Goal: Transaction & Acquisition: Download file/media

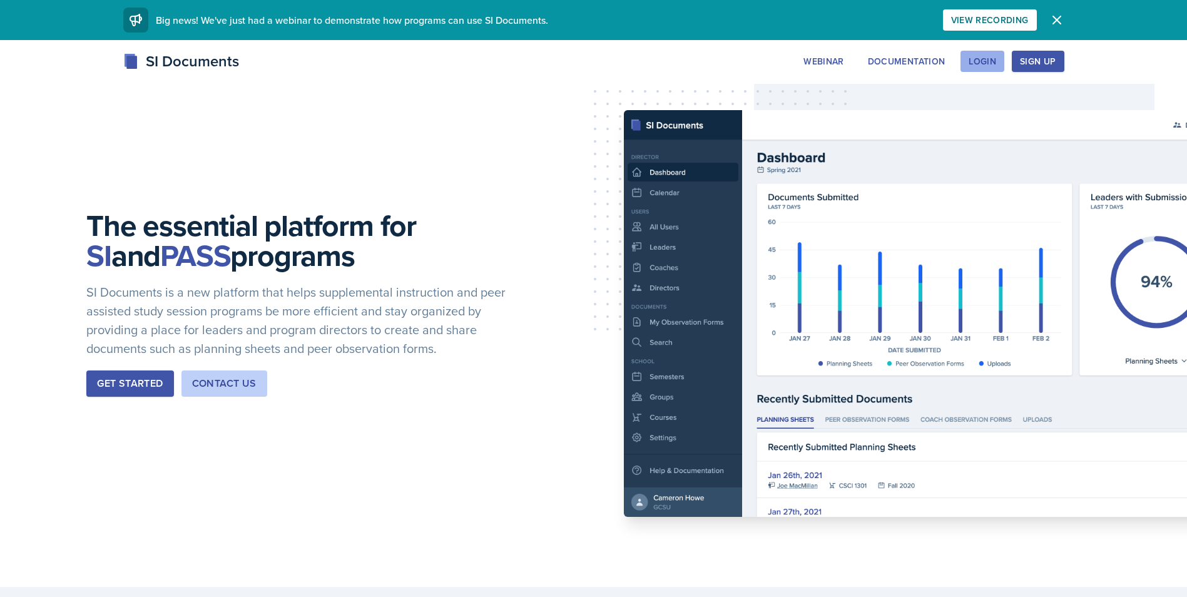
click at [976, 64] on div "Login" at bounding box center [983, 61] width 28 height 10
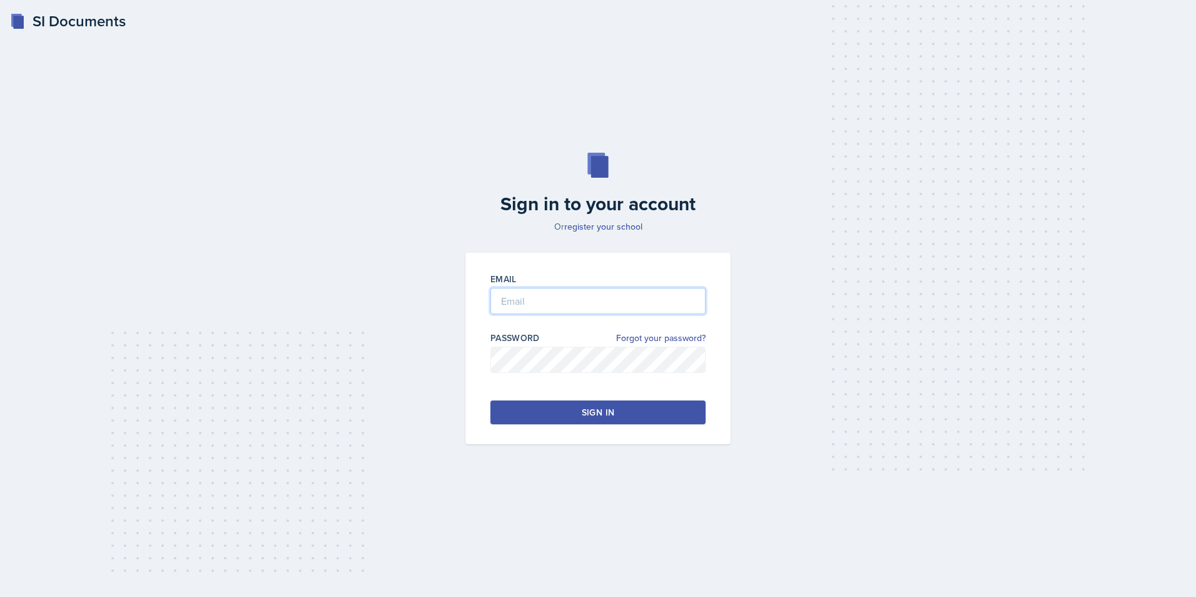
click at [581, 307] on input "email" at bounding box center [598, 301] width 215 height 26
type input "[PERSON_NAME][DOMAIN_NAME][EMAIL_ADDRESS][PERSON_NAME][DOMAIN_NAME]"
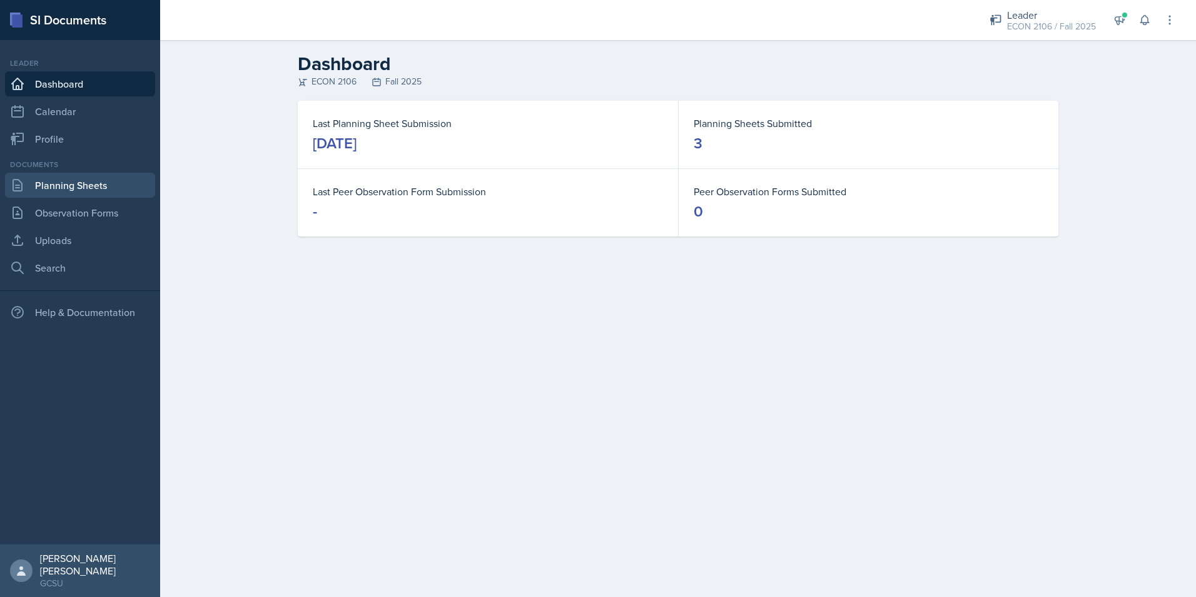
click at [111, 193] on link "Planning Sheets" at bounding box center [80, 185] width 150 height 25
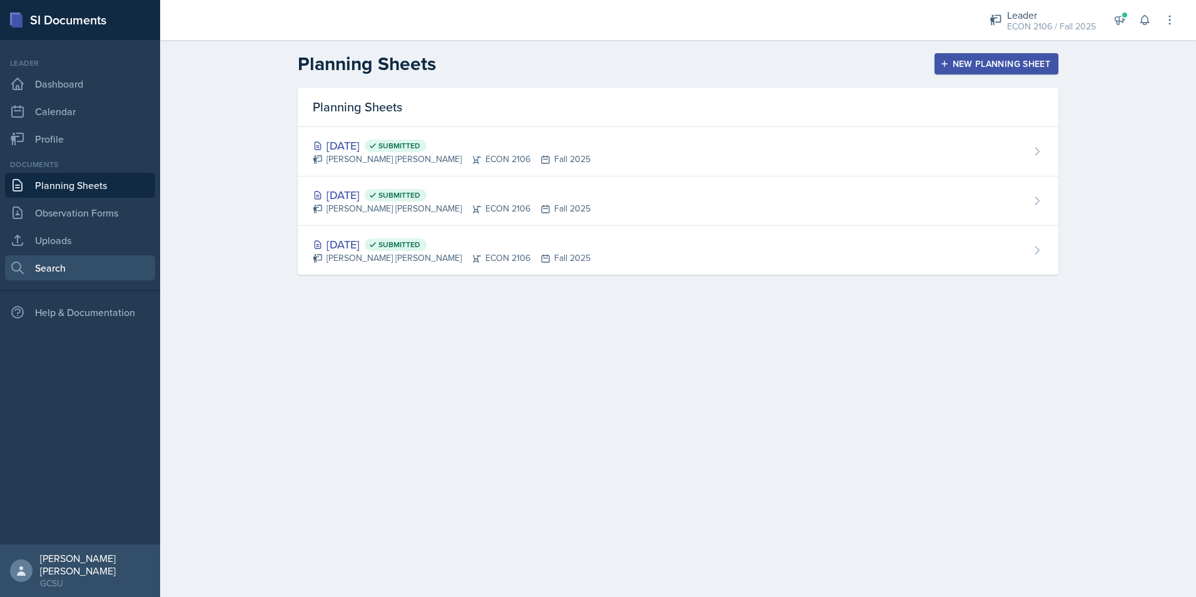
click at [90, 273] on link "Search" at bounding box center [80, 267] width 150 height 25
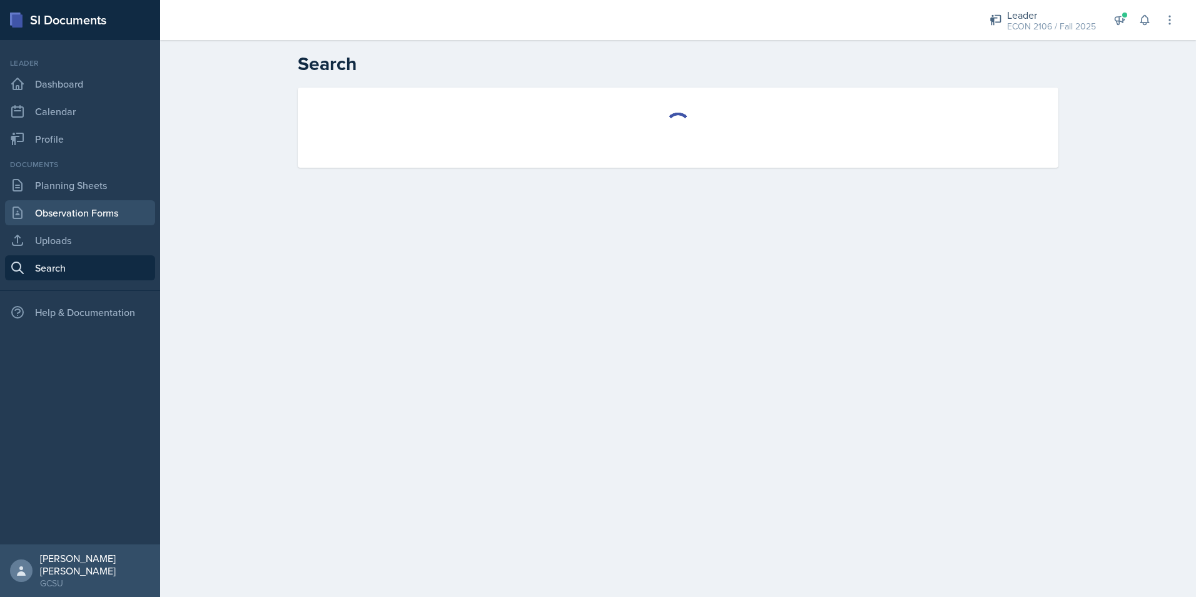
select select "all"
select select "1"
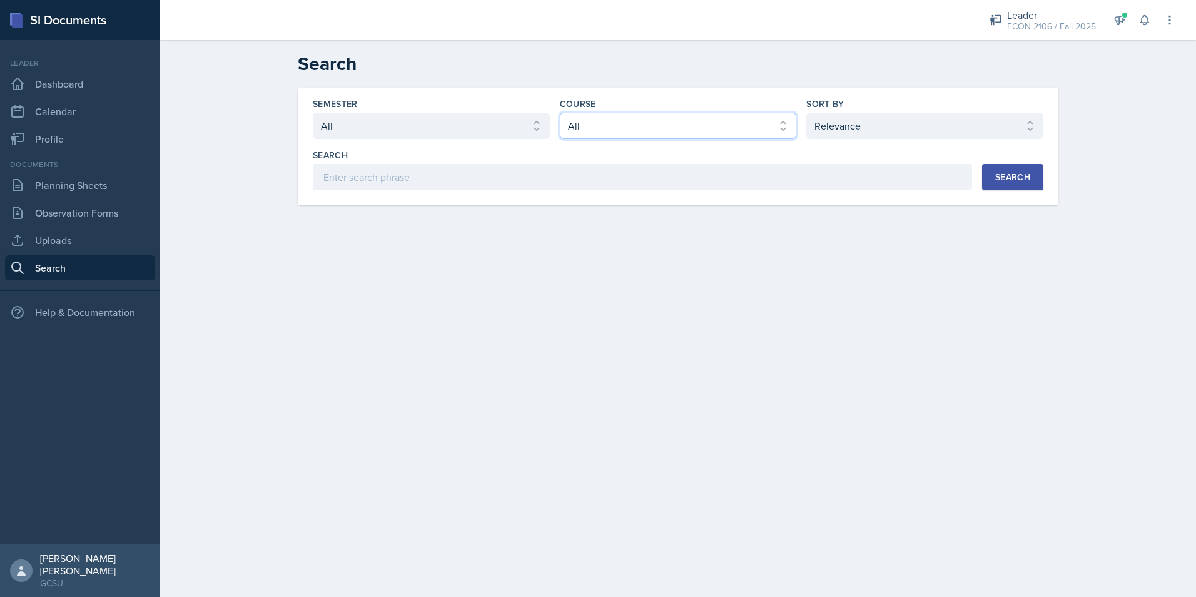
click at [644, 120] on select "Select course All ACCT 3101 ACCT 3102 ASTR 1000 BIOL 1100 BIOL 1107 BIOL 1108 B…" at bounding box center [678, 126] width 237 height 26
select select "c9bad1b1-c359-4dc6-8455-743bf519e2f7"
click at [560, 113] on select "Select course All ACCT 3101 ACCT 3102 ASTR 1000 BIOL 1100 BIOL 1107 BIOL 1108 B…" at bounding box center [678, 126] width 237 height 26
click at [1007, 181] on div "Search" at bounding box center [1012, 177] width 35 height 10
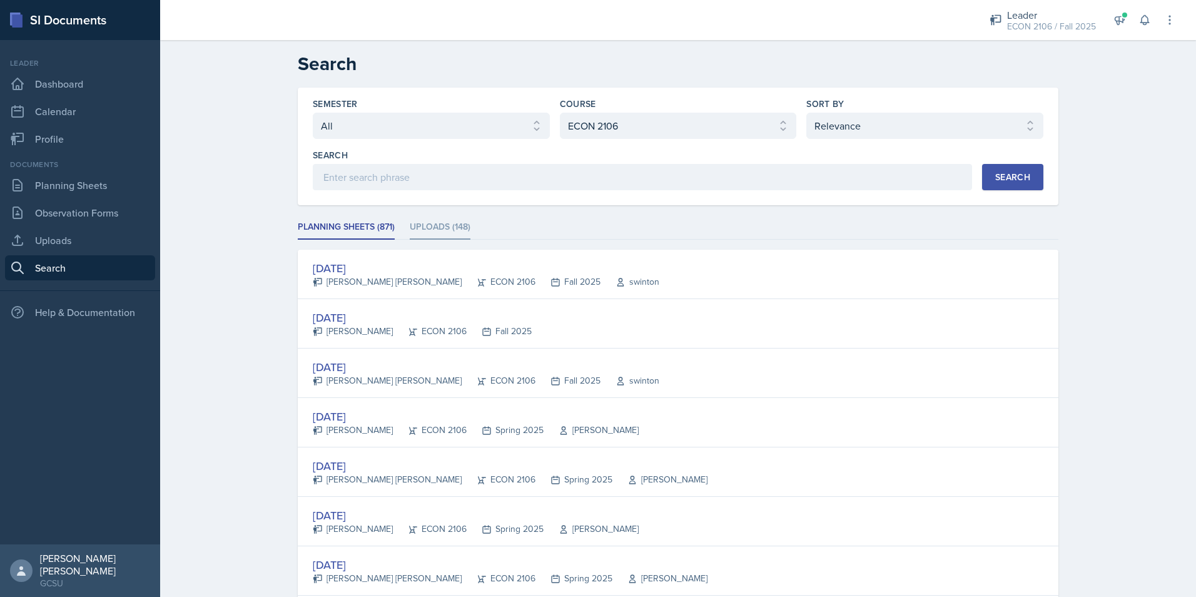
click at [428, 227] on li "Uploads (148)" at bounding box center [440, 227] width 61 height 24
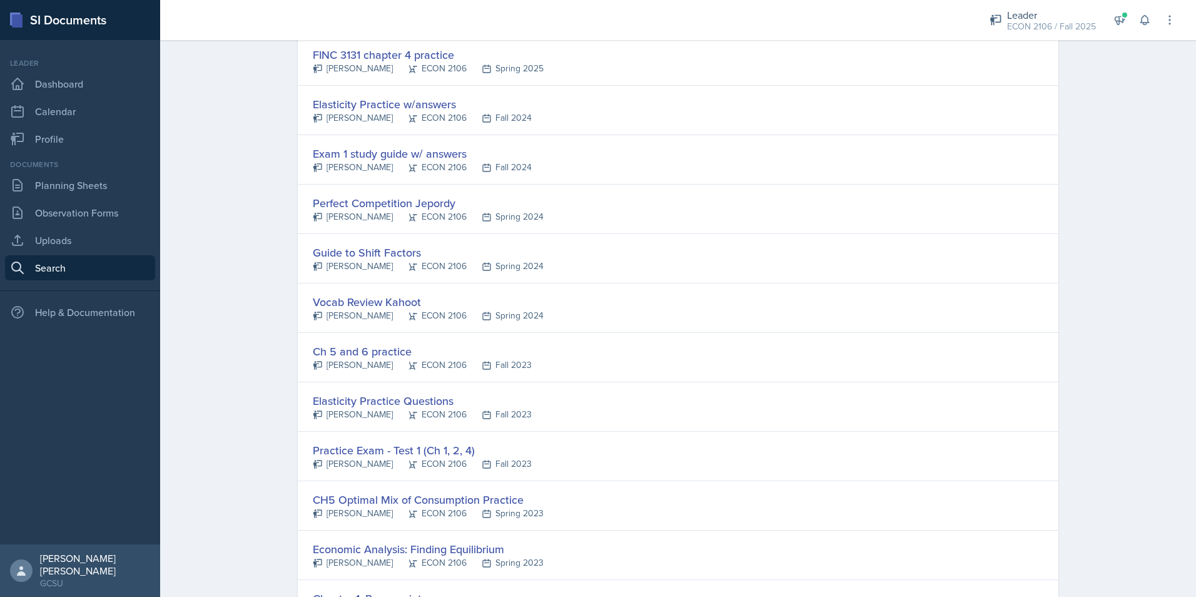
scroll to position [1314, 0]
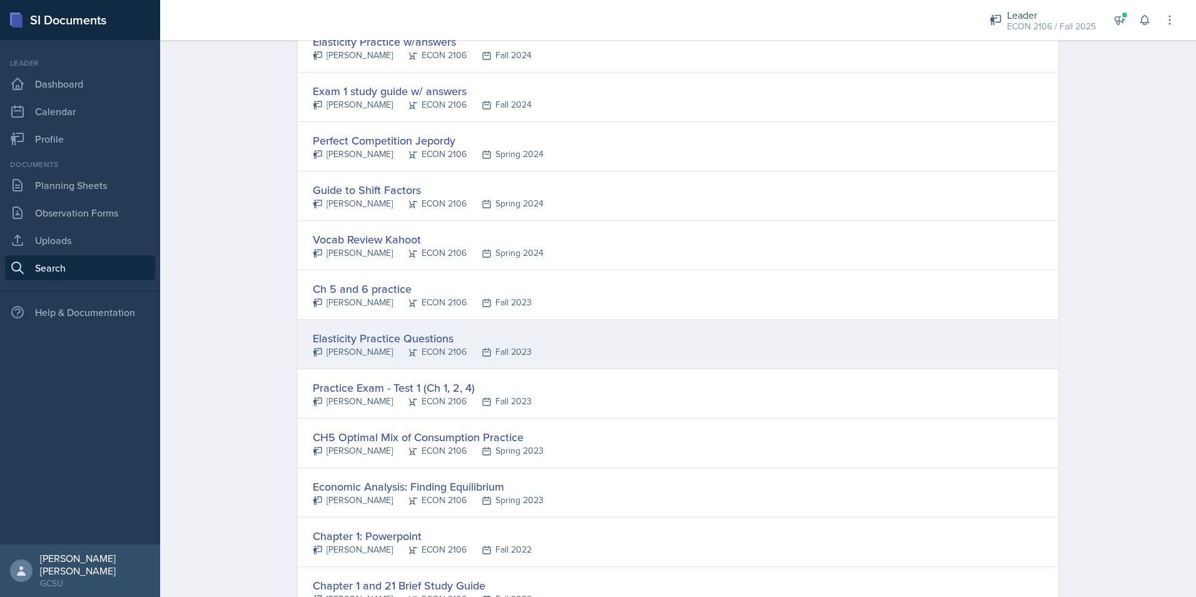
click at [491, 342] on div "Elasticity Practice Questions" at bounding box center [422, 338] width 219 height 17
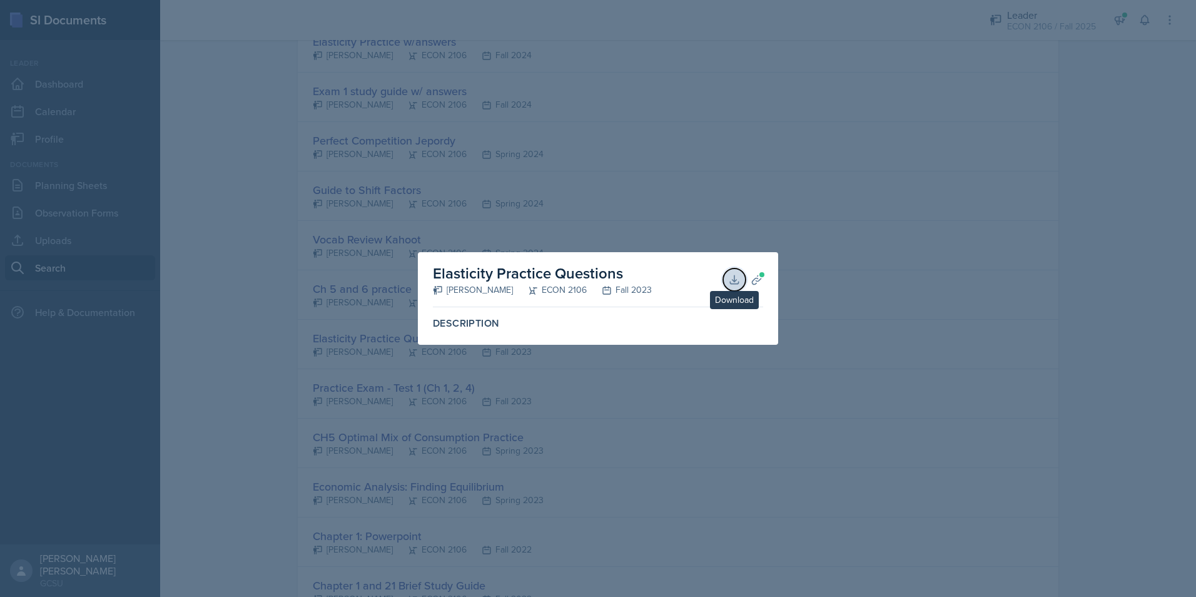
click at [735, 286] on button "Download" at bounding box center [734, 279] width 23 height 23
